Goal: Task Accomplishment & Management: Manage account settings

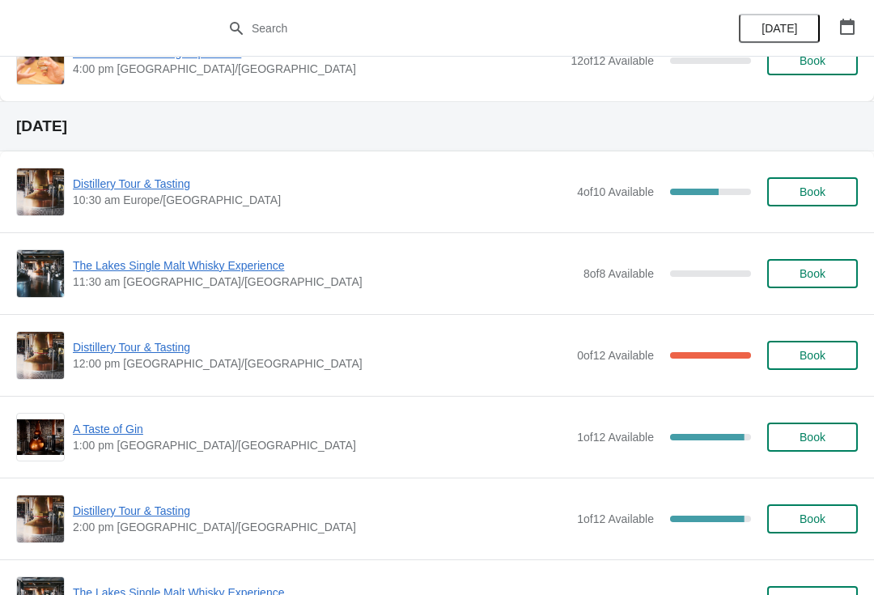
scroll to position [1210, 0]
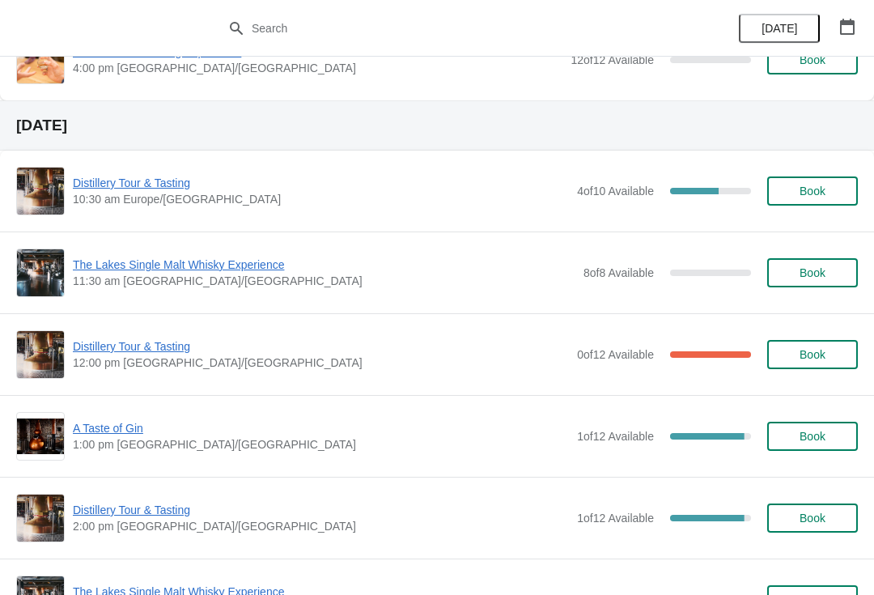
click at [155, 350] on span "Distillery Tour & Tasting" at bounding box center [321, 346] width 496 height 16
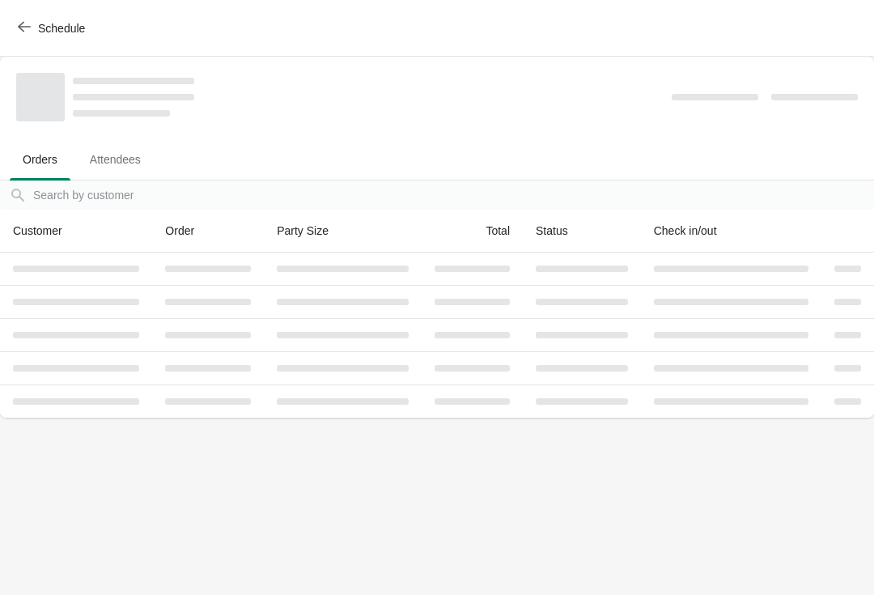
scroll to position [0, 0]
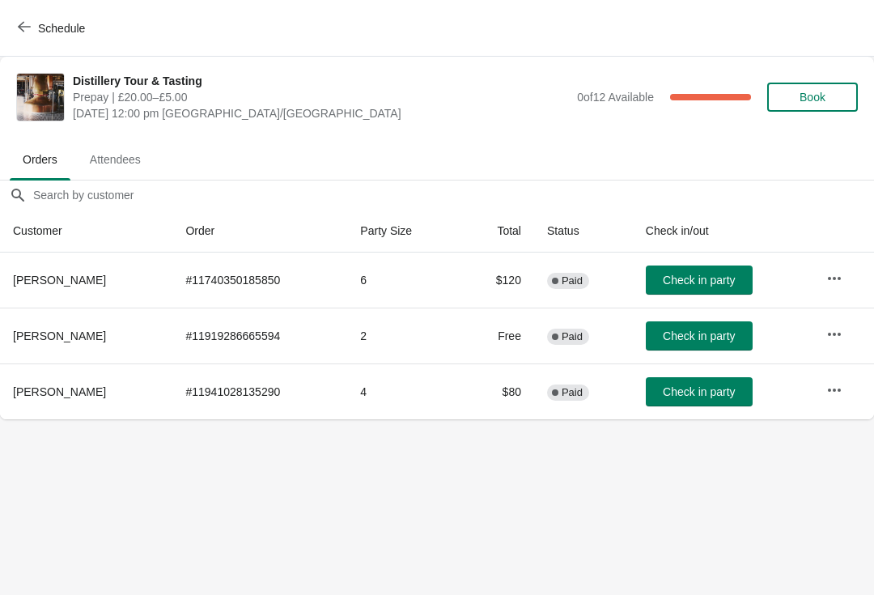
click at [128, 150] on span "Attendees" at bounding box center [115, 159] width 77 height 29
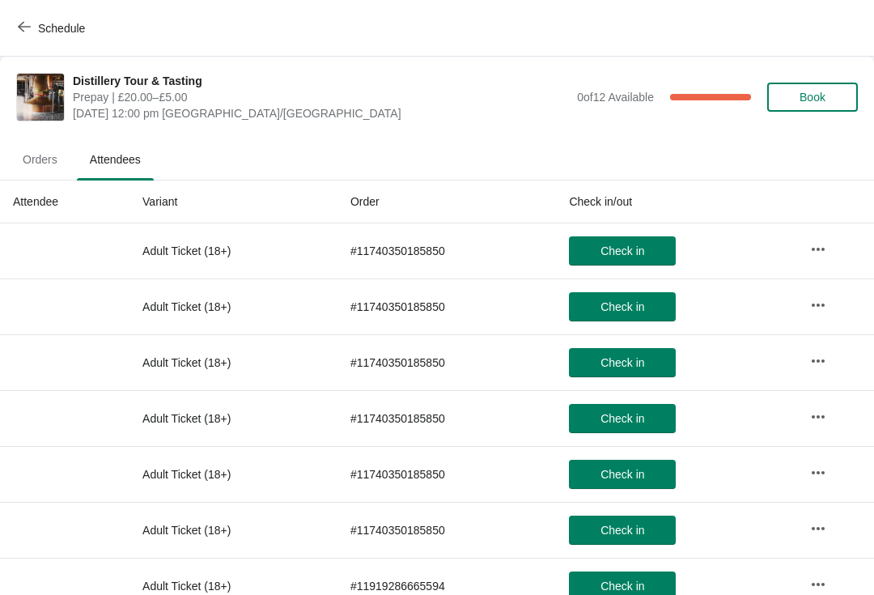
click at [32, 165] on span "Orders" at bounding box center [40, 159] width 61 height 29
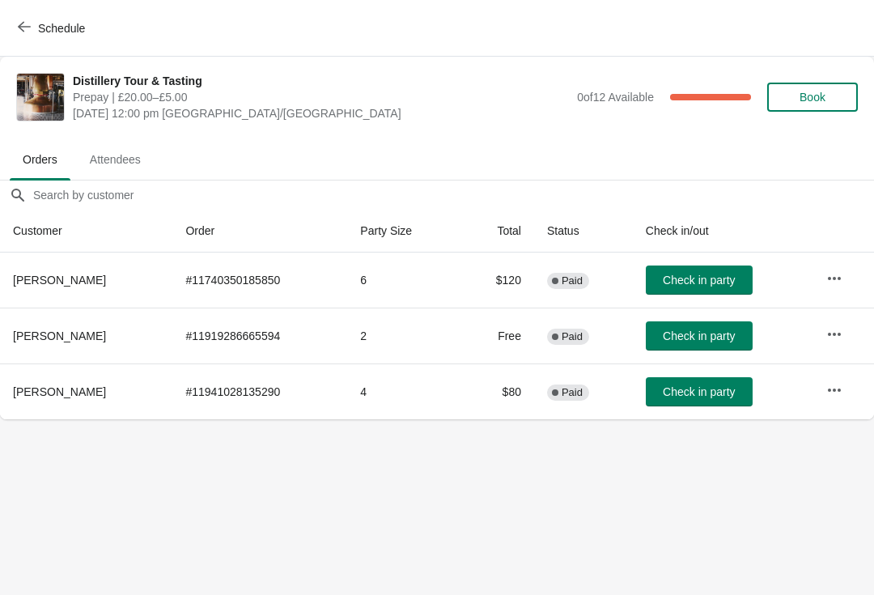
click at [24, 24] on icon "button" at bounding box center [24, 26] width 13 height 13
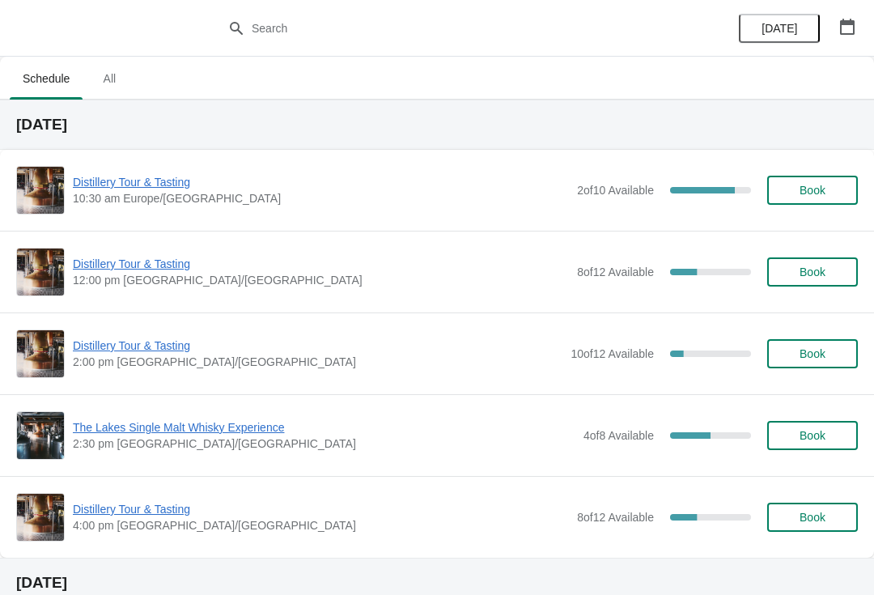
click at [161, 261] on span "Distillery Tour & Tasting" at bounding box center [321, 264] width 496 height 16
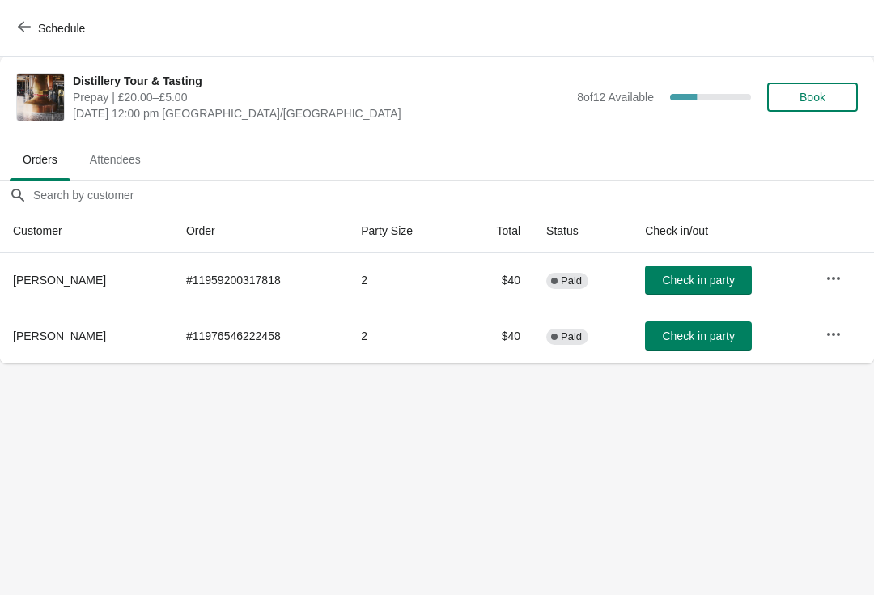
click at [24, 27] on icon "button" at bounding box center [24, 27] width 13 height 11
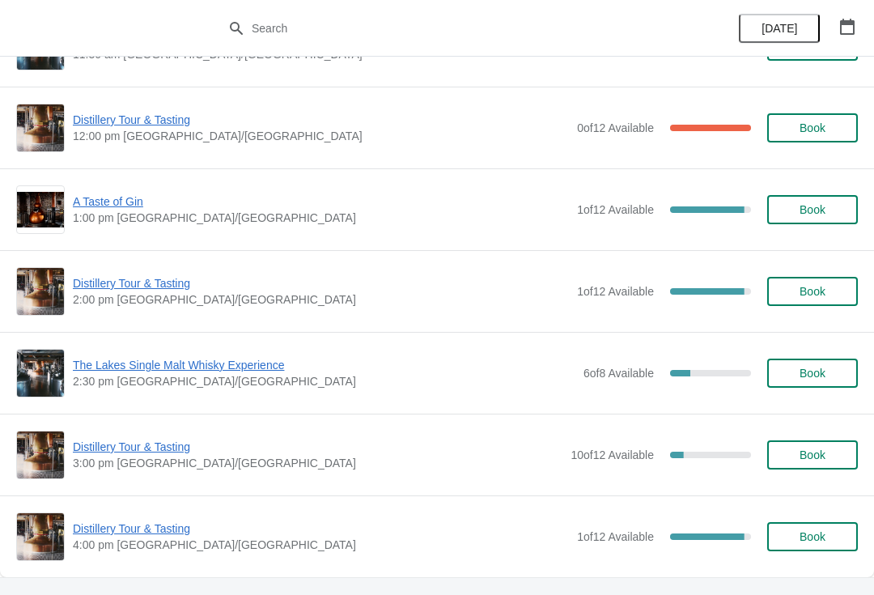
scroll to position [1438, 0]
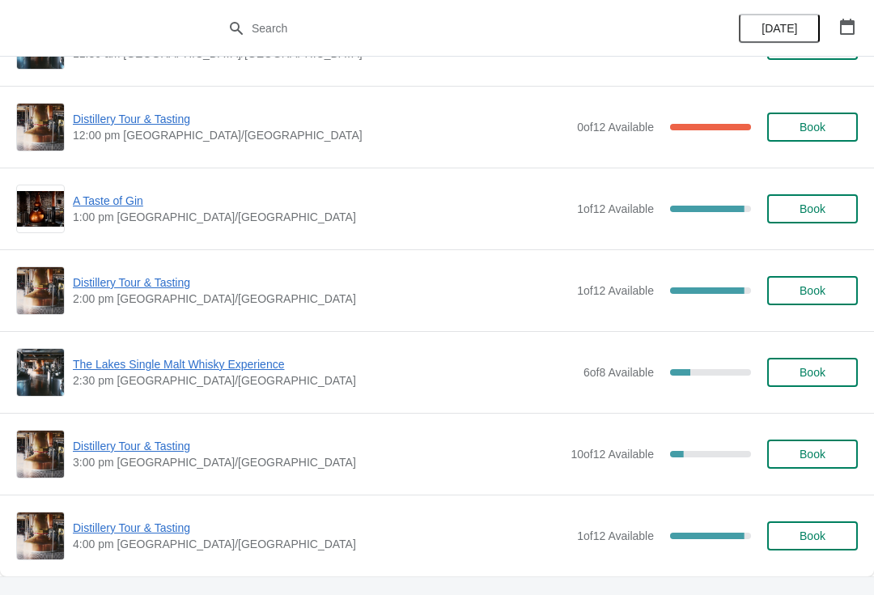
click at [114, 206] on span "A Taste of Gin" at bounding box center [321, 201] width 496 height 16
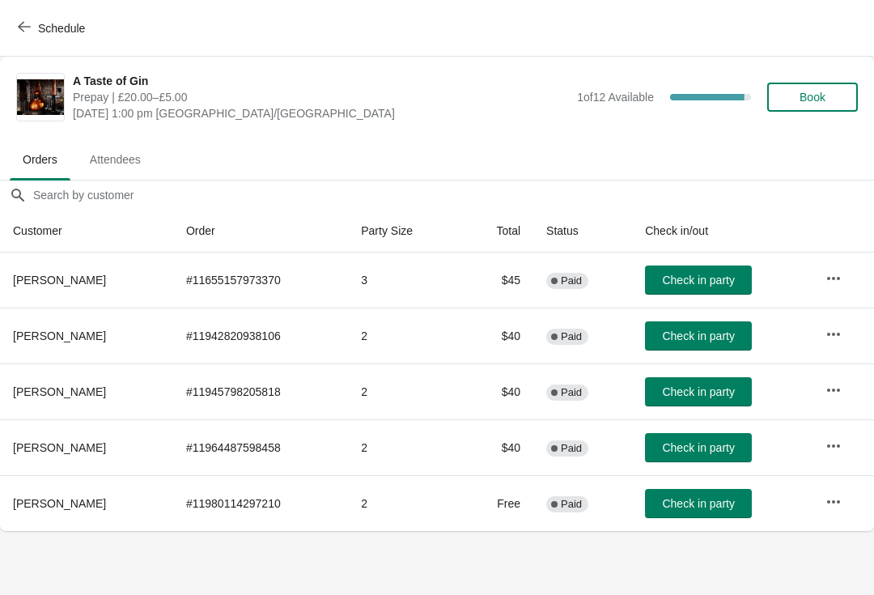
click at [126, 145] on span "Attendees" at bounding box center [115, 159] width 77 height 29
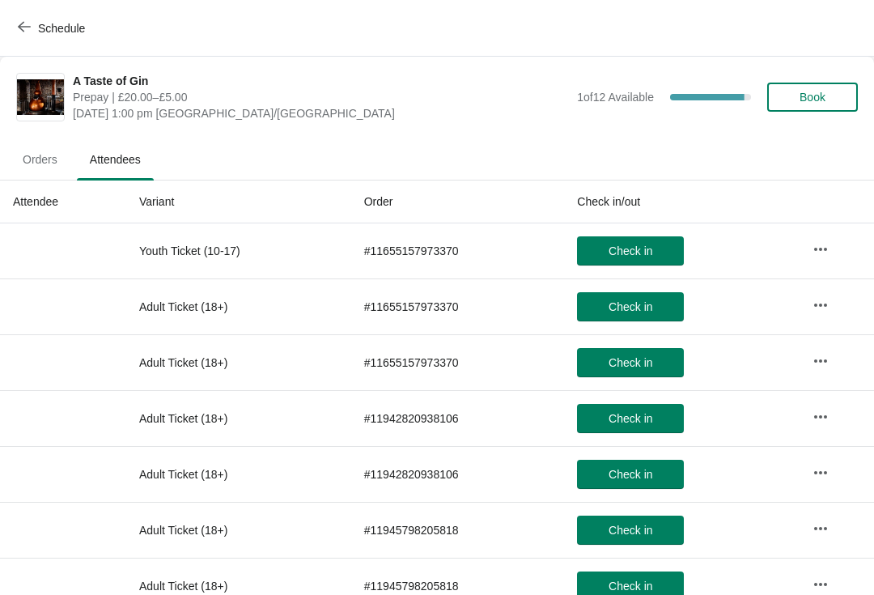
click at [41, 157] on span "Orders" at bounding box center [40, 159] width 61 height 29
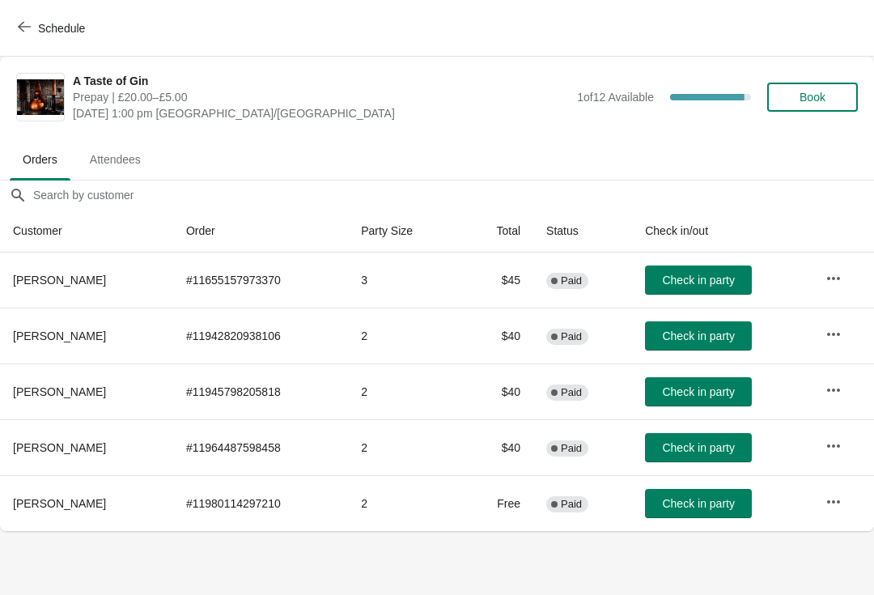
click at [836, 280] on icon "button" at bounding box center [834, 278] width 16 height 16
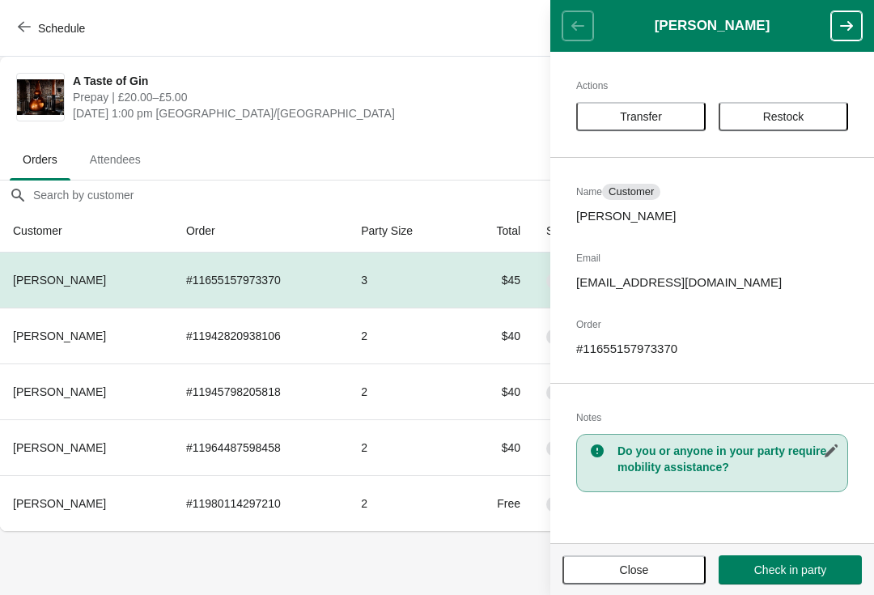
click at [835, 451] on icon "button" at bounding box center [831, 451] width 16 height 16
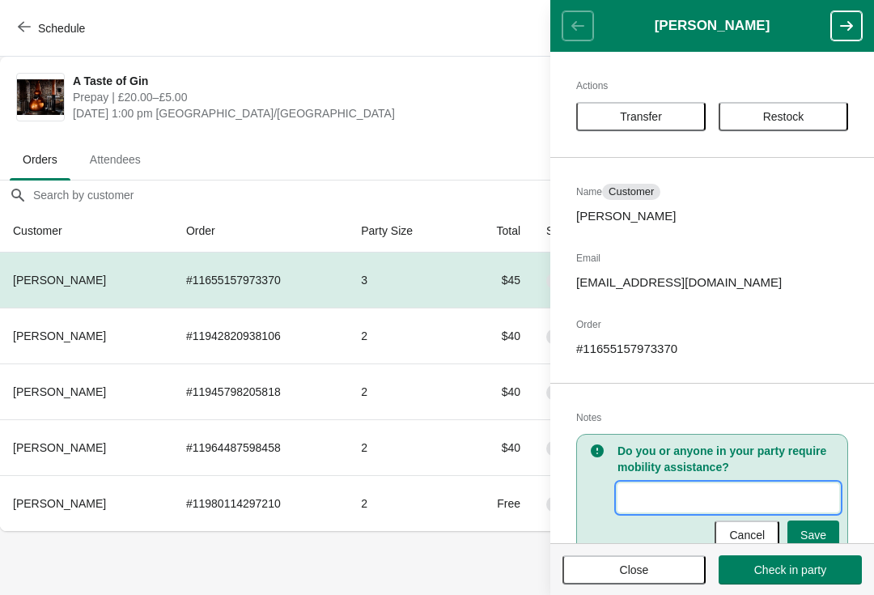
click at [658, 495] on input "New Value" at bounding box center [729, 497] width 222 height 29
type input "1 youth"
click at [827, 525] on button "Save" at bounding box center [814, 535] width 52 height 29
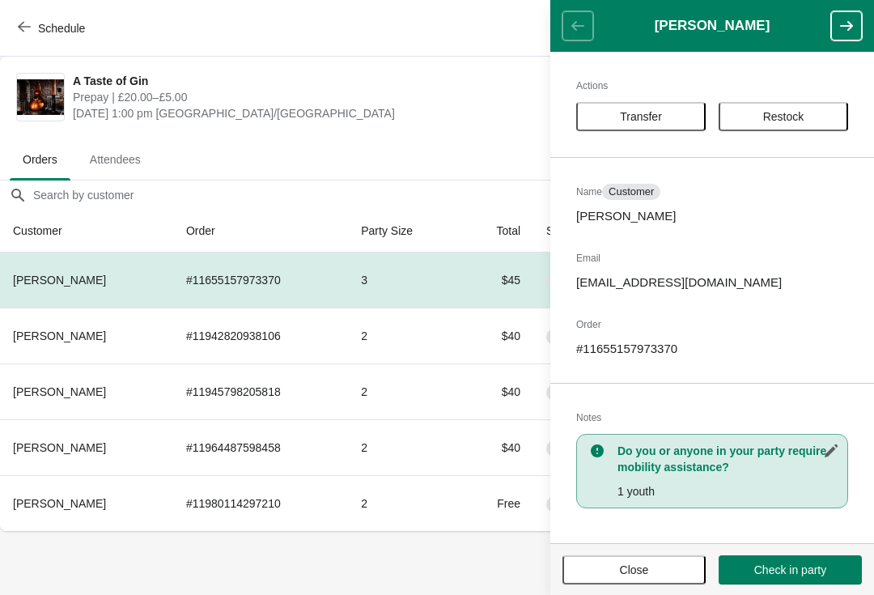
click at [654, 583] on button "Close" at bounding box center [634, 569] width 143 height 29
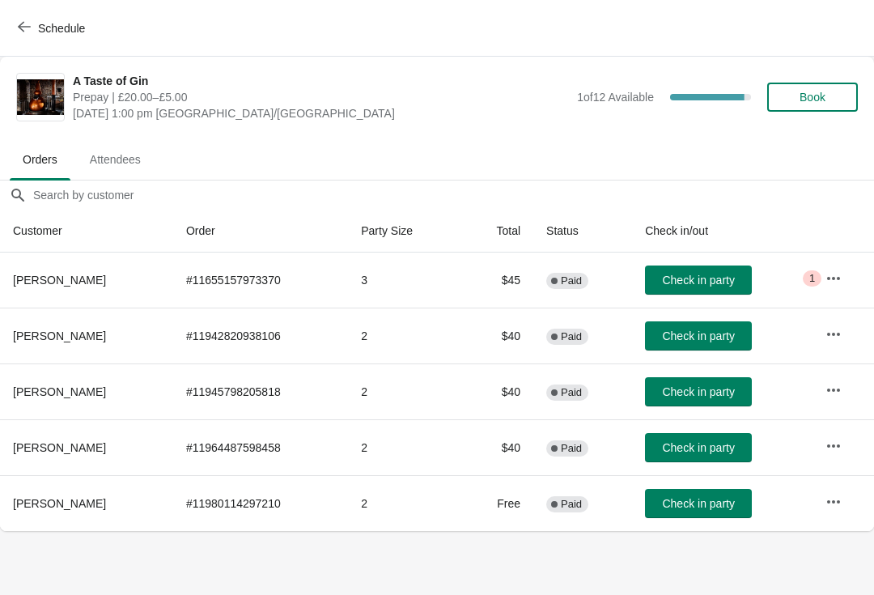
click at [19, 30] on icon "button" at bounding box center [24, 26] width 13 height 13
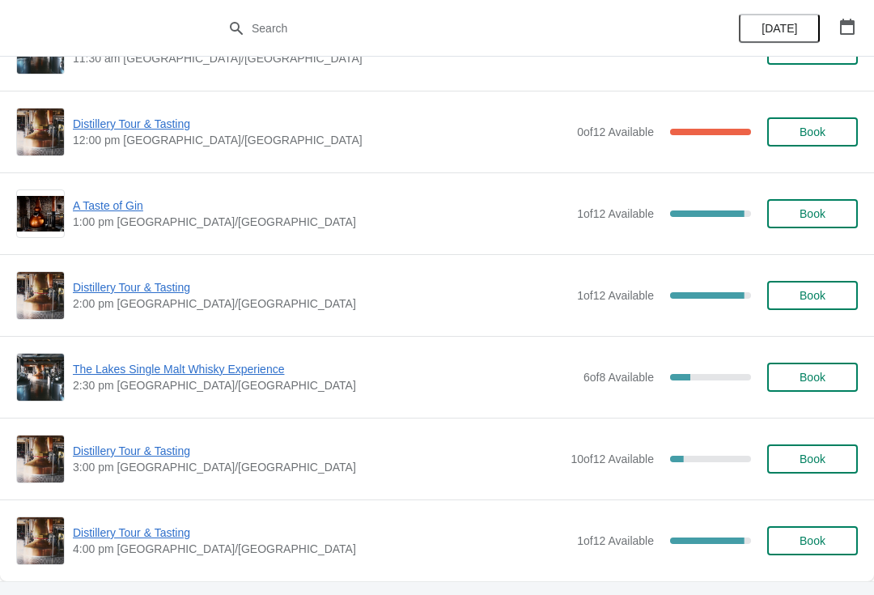
scroll to position [1438, 0]
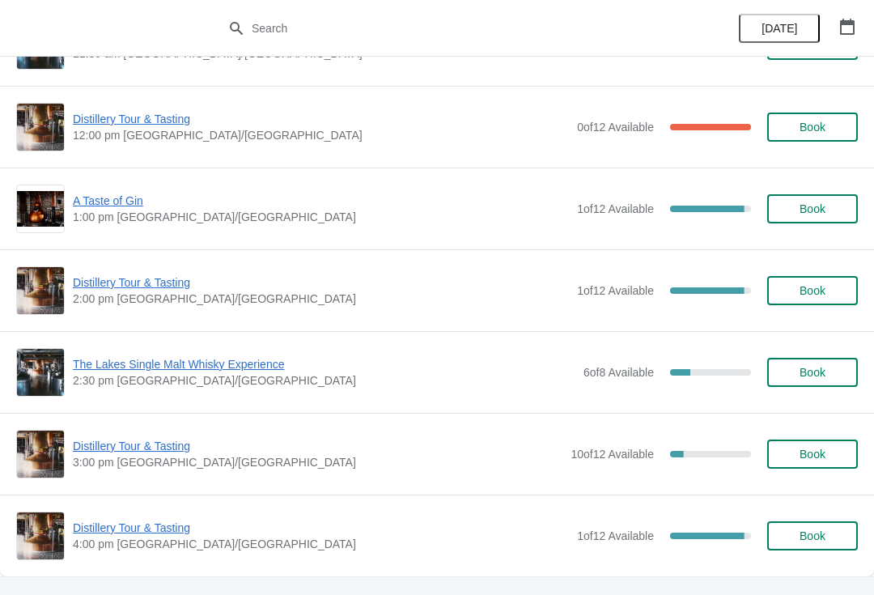
click at [134, 533] on span "Distillery Tour & Tasting" at bounding box center [321, 528] width 496 height 16
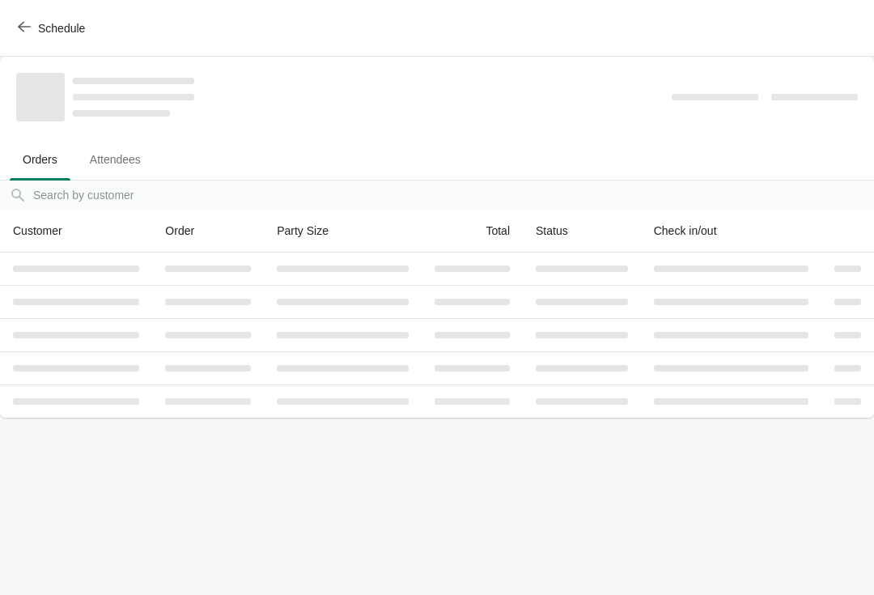
scroll to position [0, 0]
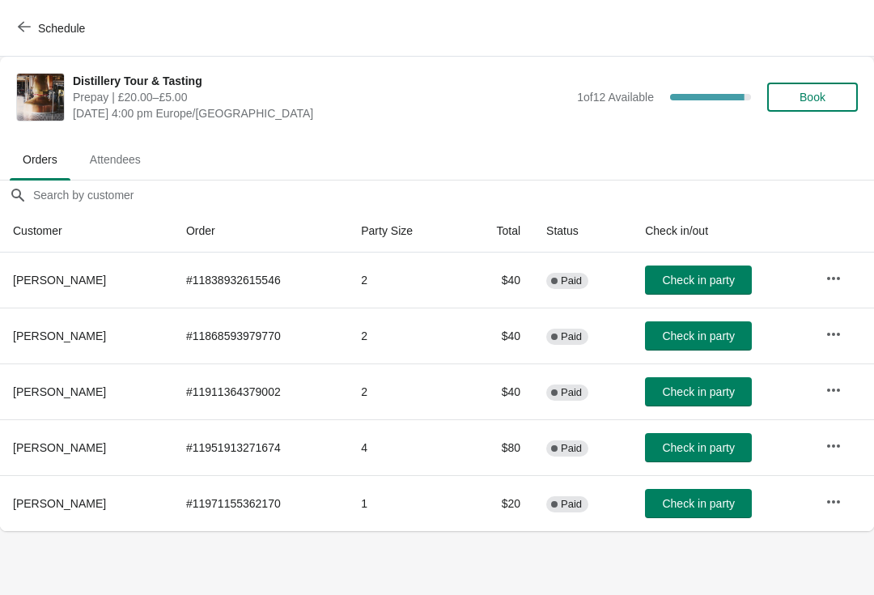
click at [28, 28] on icon "button" at bounding box center [24, 26] width 13 height 13
